Goal: Task Accomplishment & Management: Manage account settings

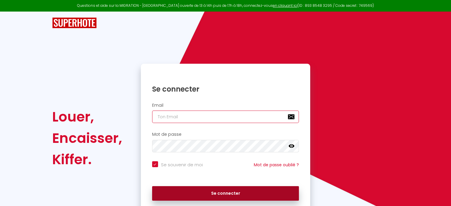
type input "[PERSON_NAME][EMAIL_ADDRESS][MEDICAL_DATA][DOMAIN_NAME]"
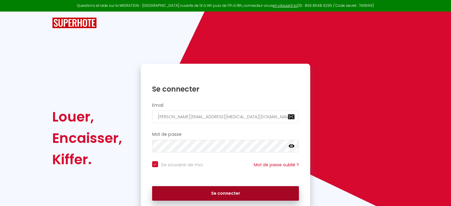
click at [196, 187] on button "Se connecter" at bounding box center [225, 193] width 147 height 15
checkbox input "true"
